Goal: Transaction & Acquisition: Purchase product/service

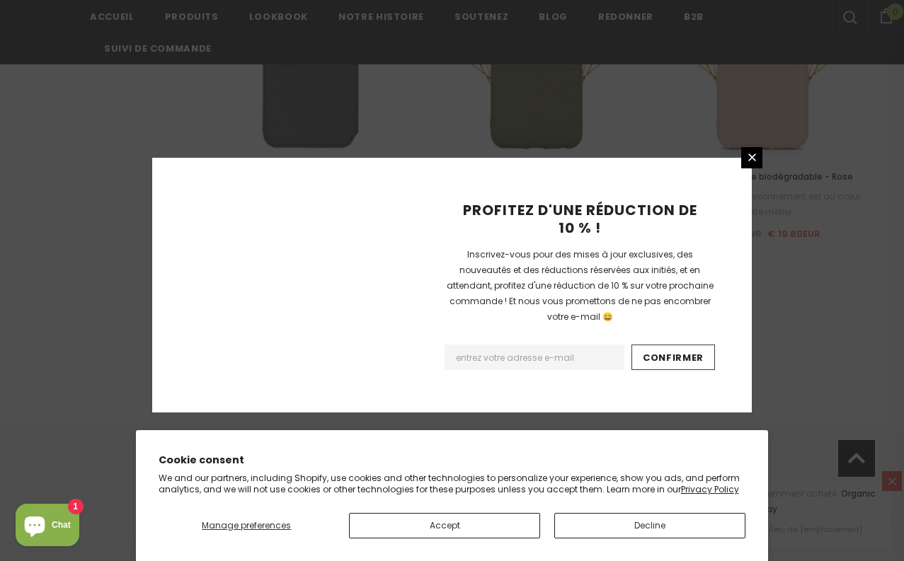
scroll to position [1705, 0]
